Goal: Entertainment & Leisure: Consume media (video, audio)

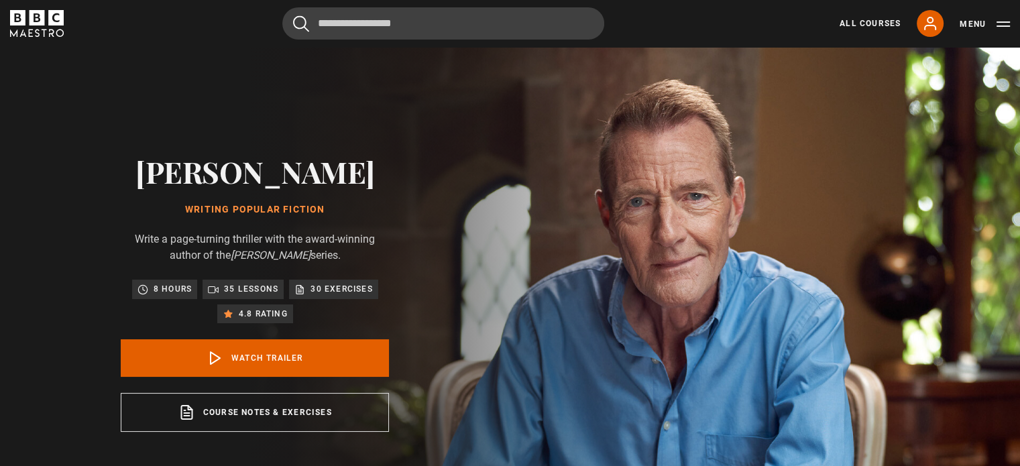
click at [867, 18] on link "All Courses" at bounding box center [869, 23] width 61 height 12
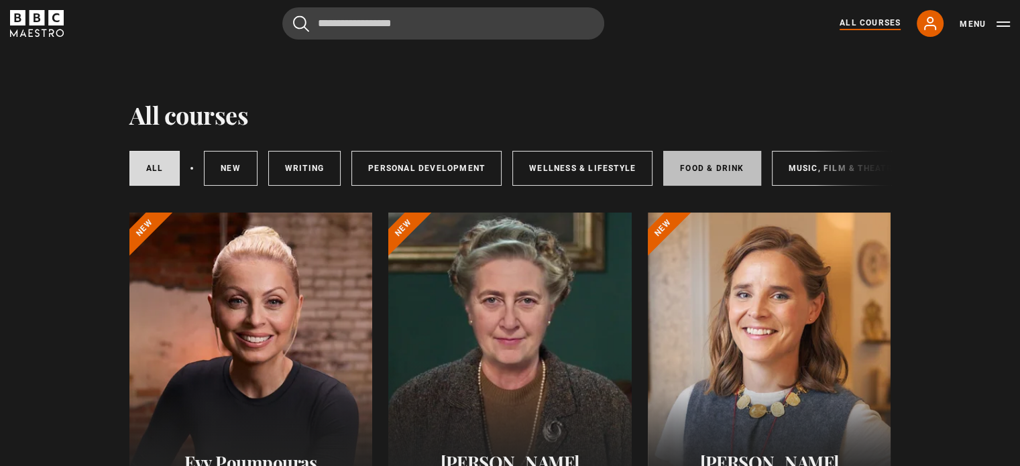
click at [711, 165] on link "Food & Drink" at bounding box center [711, 168] width 97 height 35
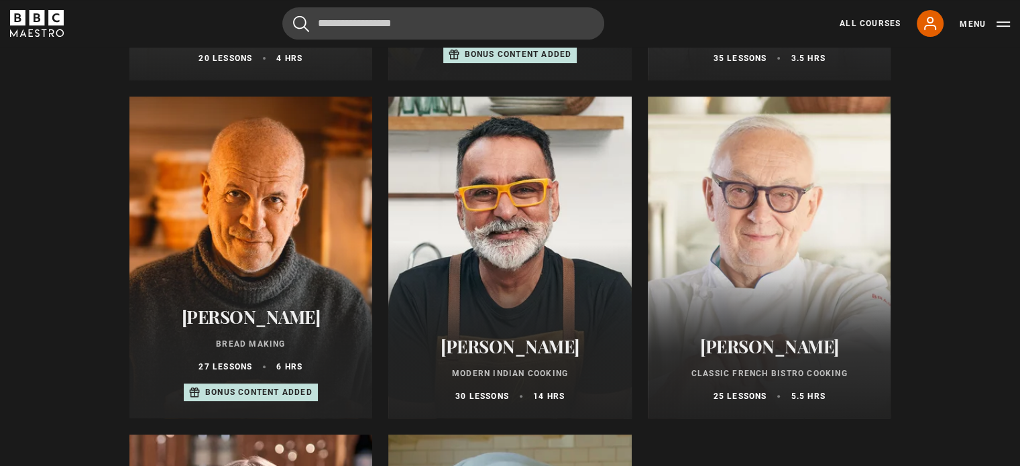
scroll to position [536, 0]
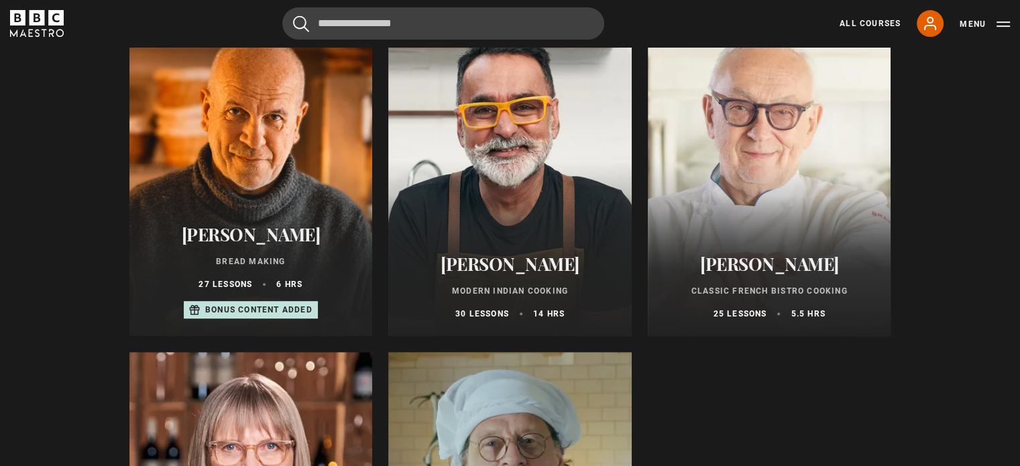
click at [498, 170] on div at bounding box center [509, 175] width 243 height 322
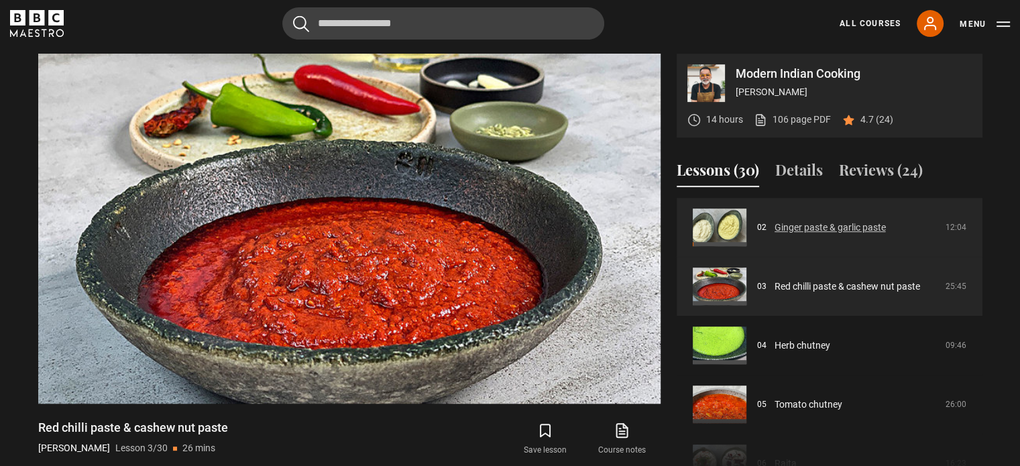
click at [842, 229] on link "Ginger paste & garlic paste" at bounding box center [829, 228] width 111 height 14
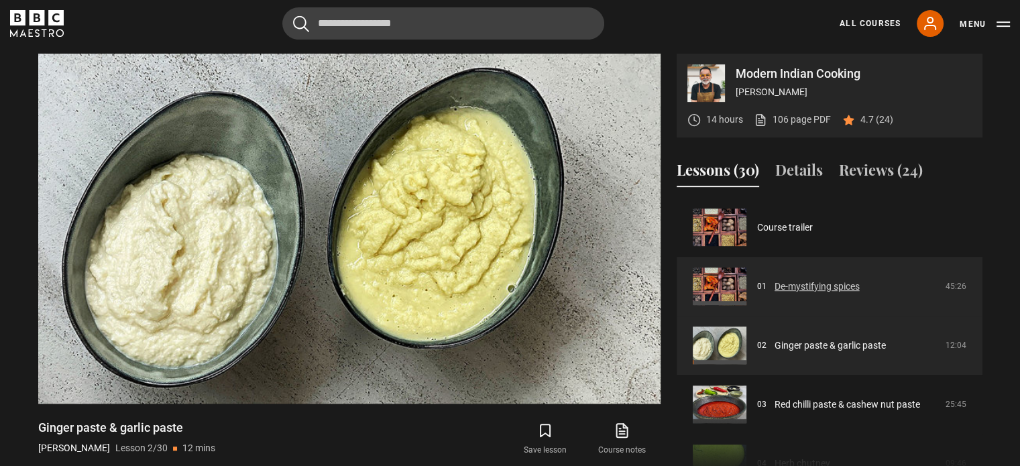
click at [789, 286] on link "De-mystifying spices" at bounding box center [816, 287] width 85 height 14
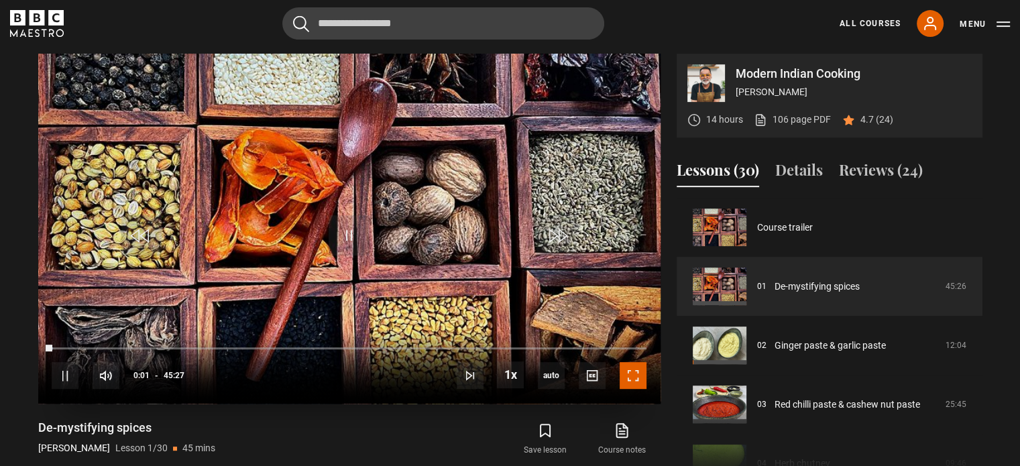
click at [635, 372] on span "Video Player" at bounding box center [632, 375] width 27 height 27
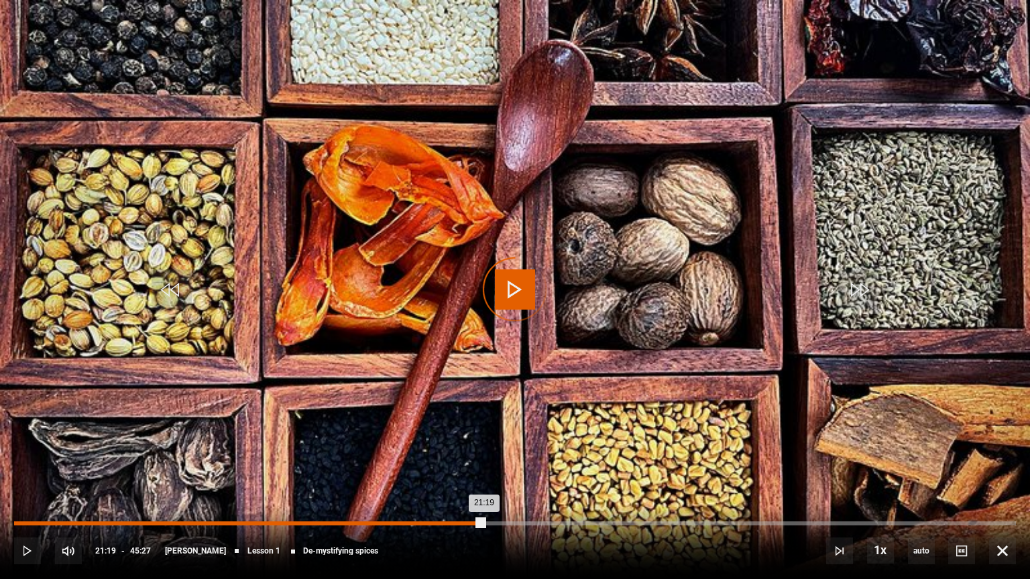
click at [483, 465] on div "Loaded : 2.57% 21:19 21:19" at bounding box center [515, 524] width 1002 height 4
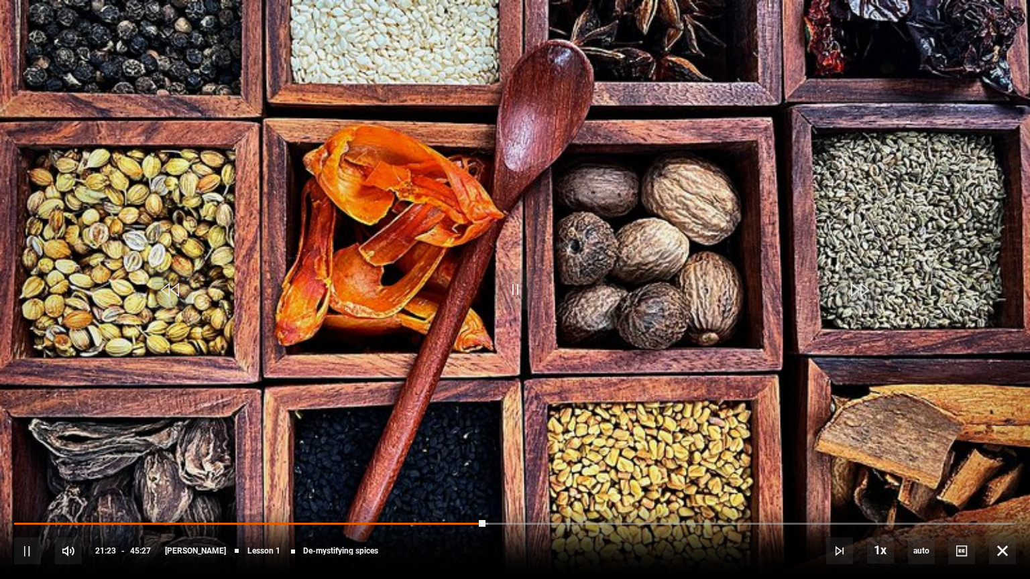
click at [596, 465] on div "10s Skip Back 10 seconds Pause 10s Skip Forward 10 seconds Loaded : 47.30% 25:2…" at bounding box center [515, 542] width 1030 height 74
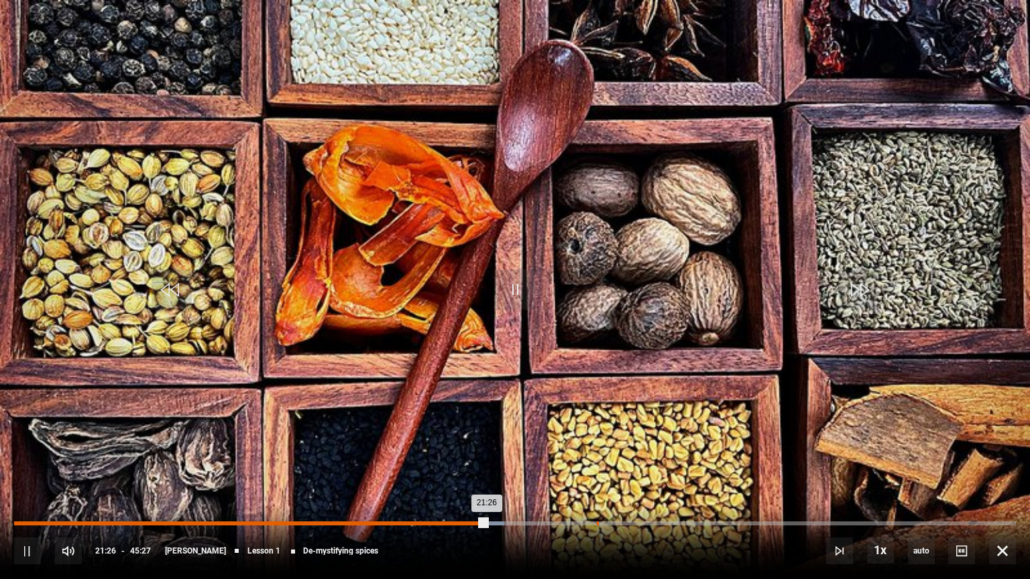
click at [596, 465] on div "Loaded : 48.95% 26:26 21:26" at bounding box center [515, 524] width 1002 height 4
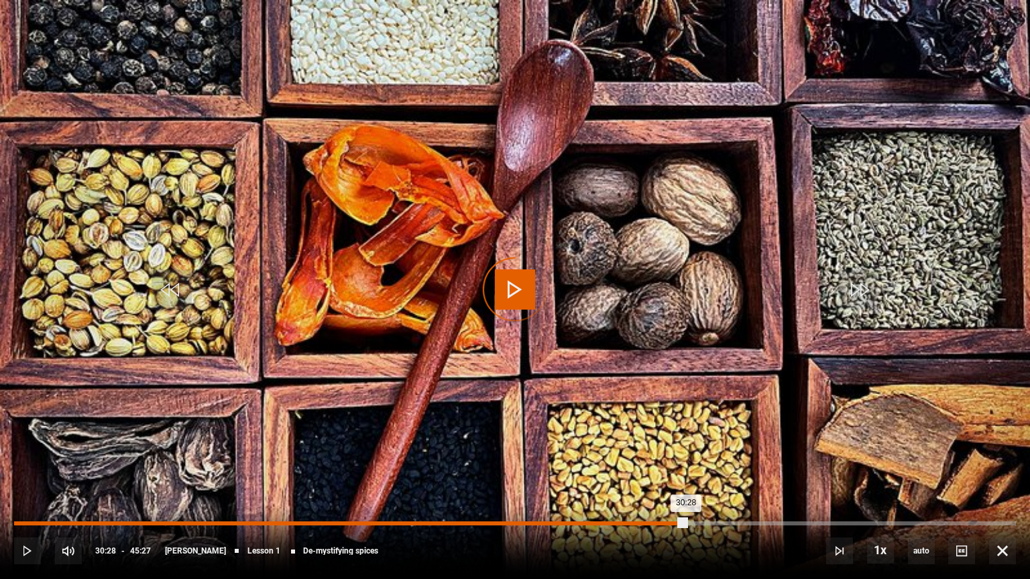
click at [686, 465] on div "Loaded : 60.69% 30:28 30:28" at bounding box center [515, 524] width 1002 height 4
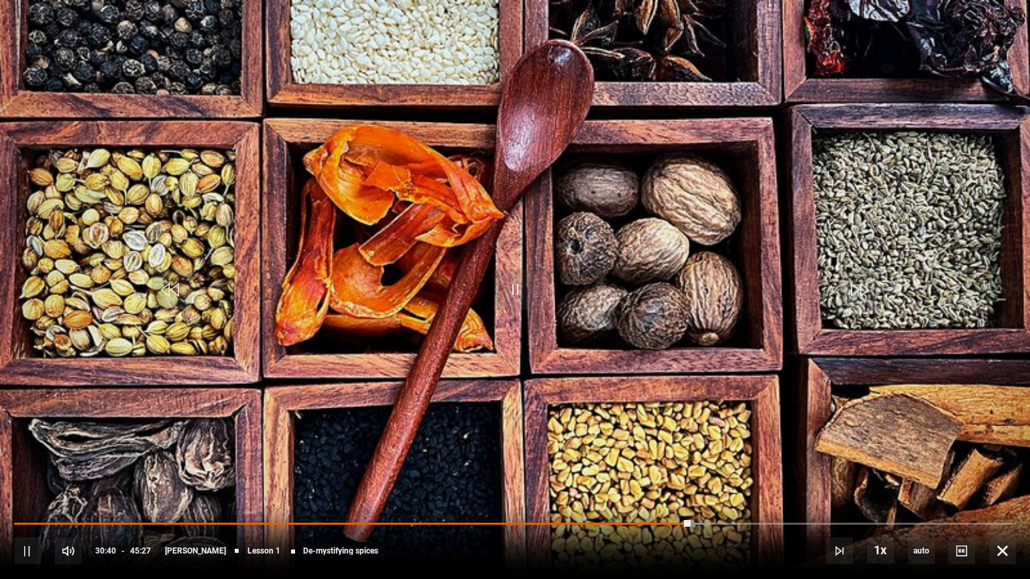
click at [766, 465] on div "10s Skip Back 10 seconds Pause 10s Skip Forward 10 seconds Loaded : 69.12% 34:0…" at bounding box center [515, 542] width 1030 height 74
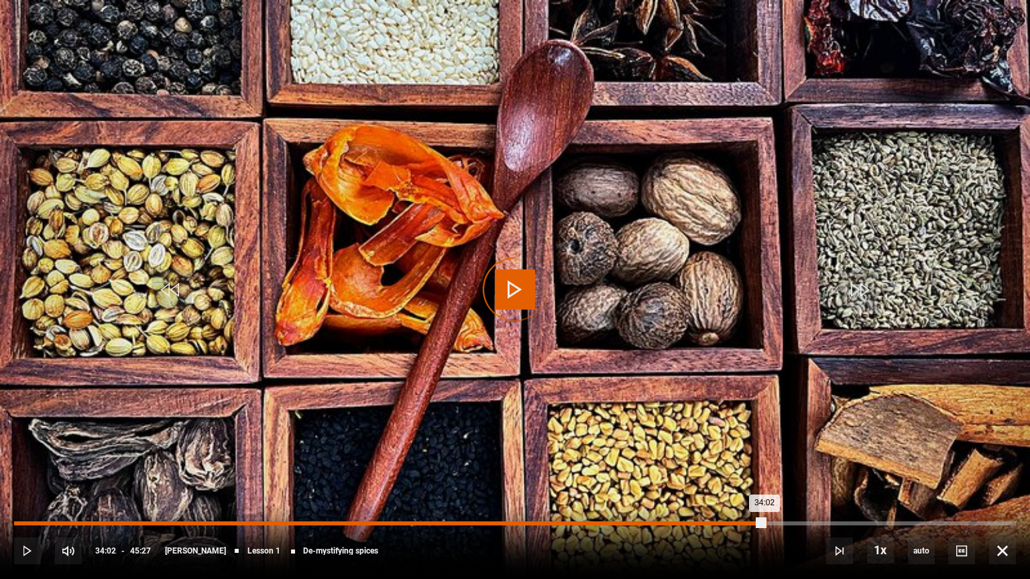
click at [764, 465] on div "Loaded : 69.31% 34:06 34:02" at bounding box center [515, 524] width 1002 height 4
click at [871, 465] on div "Loaded : 75.72% 38:52 34:07" at bounding box center [515, 524] width 1002 height 4
click at [943, 465] on div "Loaded : 86.18% 42:09 38:55" at bounding box center [515, 524] width 1002 height 4
click at [989, 465] on div "Loaded : 95.71% 44:17 44:17" at bounding box center [515, 524] width 1002 height 4
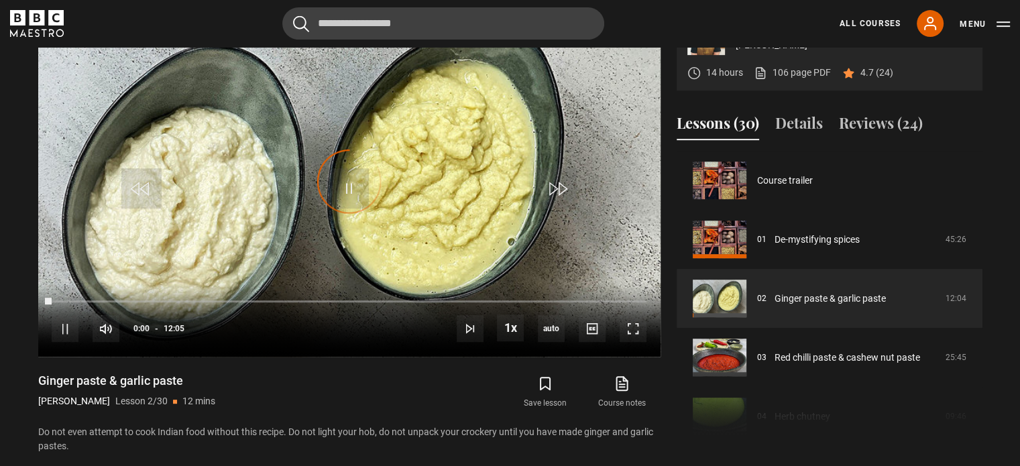
scroll to position [59, 0]
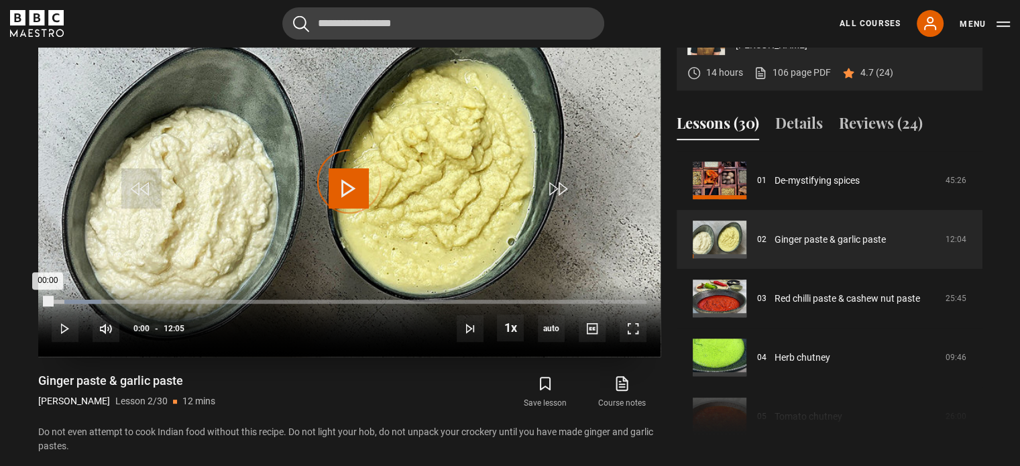
click at [52, 300] on div "00:00" at bounding box center [52, 302] width 0 height 4
click at [358, 188] on span "Video Player" at bounding box center [348, 188] width 40 height 40
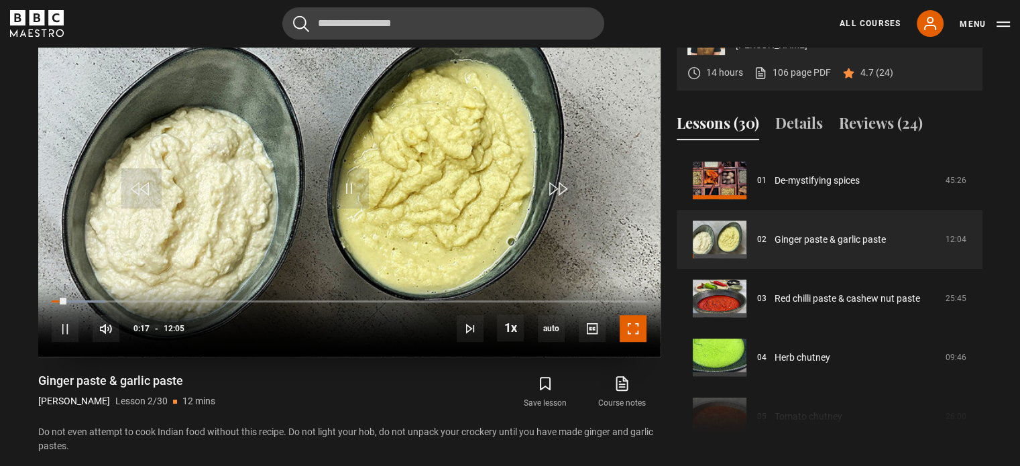
click at [638, 326] on span "Video Player" at bounding box center [632, 328] width 27 height 27
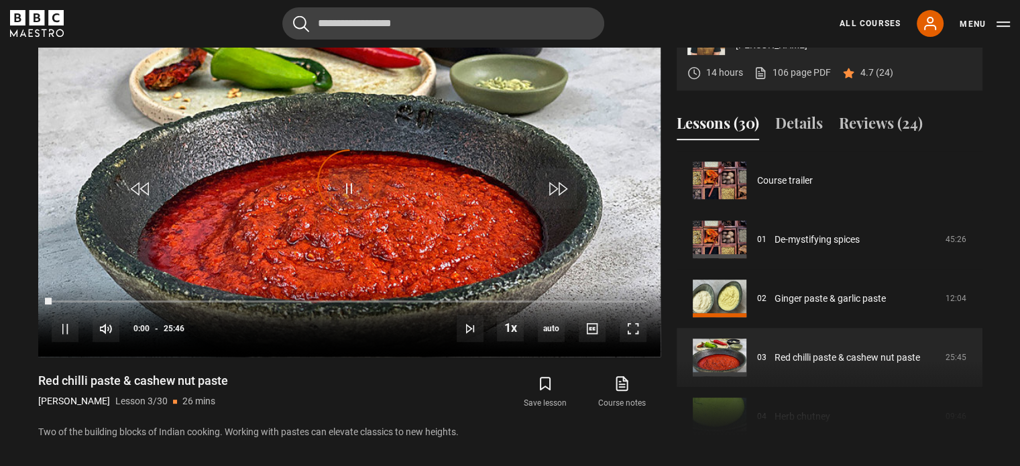
scroll to position [118, 0]
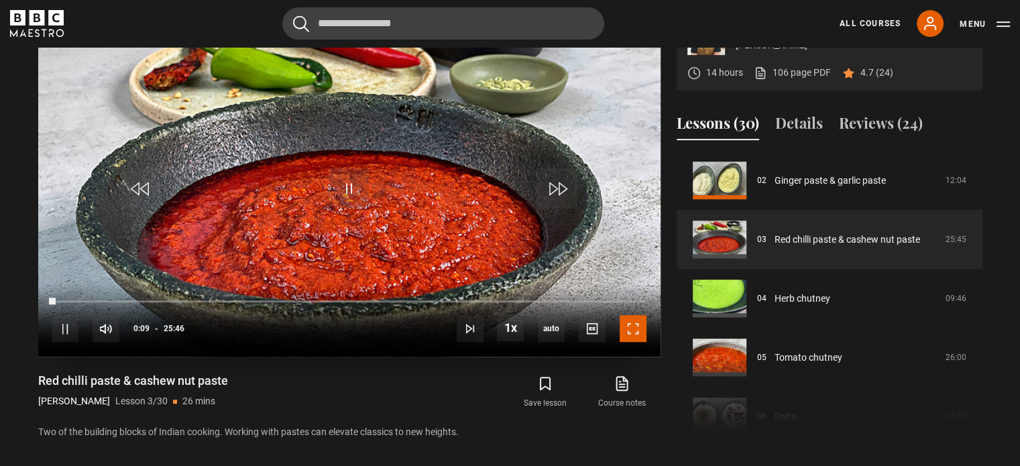
click at [635, 328] on span "Video Player" at bounding box center [632, 328] width 27 height 27
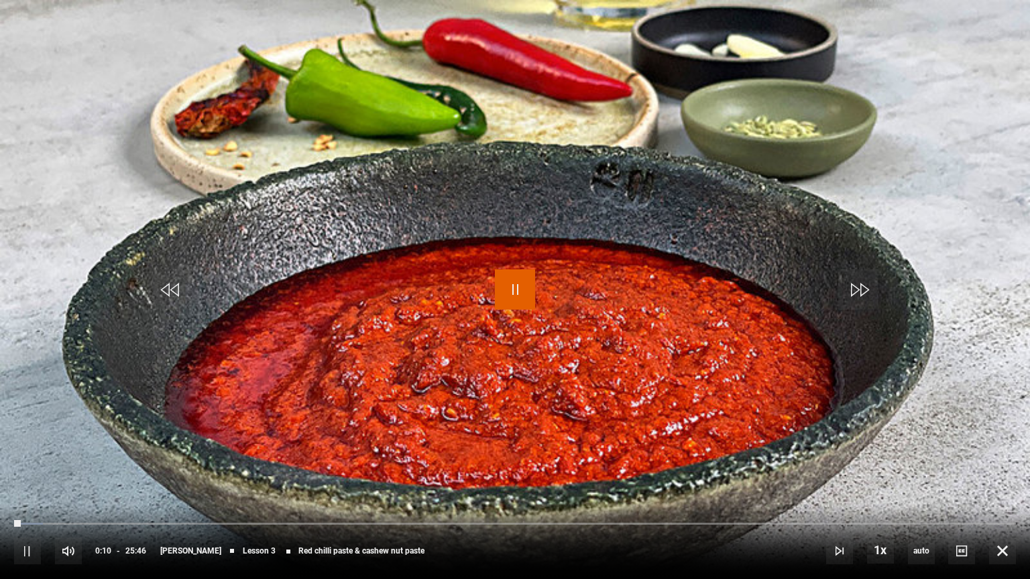
click at [518, 294] on span "Video Player" at bounding box center [515, 289] width 40 height 40
click at [906, 108] on video "Video Player" at bounding box center [515, 289] width 1030 height 579
click at [1007, 465] on span "Video Player" at bounding box center [1002, 551] width 27 height 27
